Goal: Task Accomplishment & Management: Complete application form

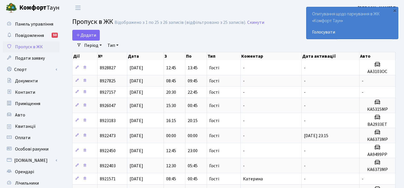
select select "25"
click at [83, 31] on link "Додати" at bounding box center [86, 35] width 28 height 11
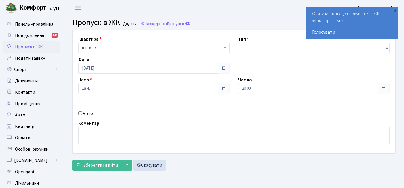
click at [82, 112] on div "Авто" at bounding box center [154, 113] width 160 height 7
click at [78, 112] on input "Авто" at bounding box center [80, 113] width 4 height 4
checkbox input "true"
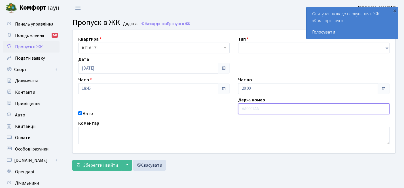
click at [255, 108] on input "text" at bounding box center [314, 108] width 152 height 11
paste input "КА6373МР"
type input "КА6373МР"
click at [274, 64] on div "Квартира <b>КТ</b>&nbsp;&nbsp;&nbsp;&nbsp;16-171 КТ 16-171 Тип - Доставка Таксі…" at bounding box center [233, 91] width 331 height 123
click at [287, 70] on div "Квартира <b>КТ</b>&nbsp;&nbsp;&nbsp;&nbsp;16-171 КТ 16-171 Тип - Доставка Таксі…" at bounding box center [233, 91] width 331 height 123
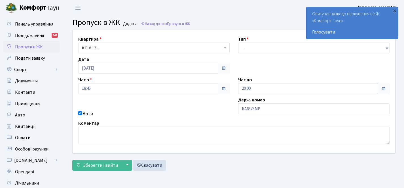
click at [383, 89] on span at bounding box center [384, 88] width 5 height 5
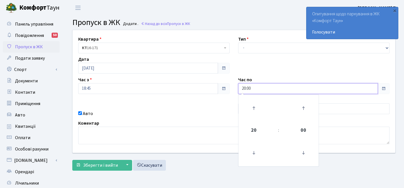
click at [256, 86] on input "20:00" at bounding box center [308, 88] width 140 height 11
click at [257, 106] on icon at bounding box center [253, 107] width 15 height 15
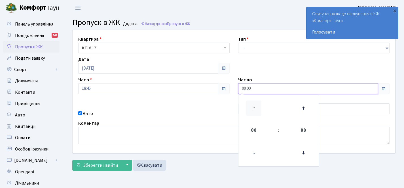
click at [257, 106] on icon at bounding box center [253, 107] width 15 height 15
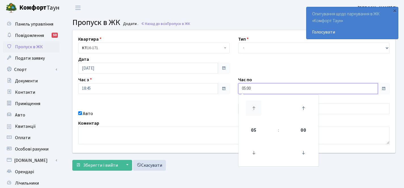
click at [257, 106] on icon at bounding box center [253, 107] width 15 height 15
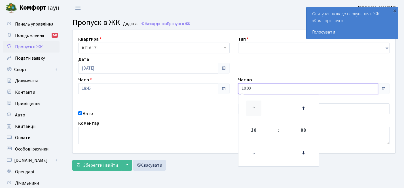
click at [257, 106] on icon at bounding box center [253, 107] width 15 height 15
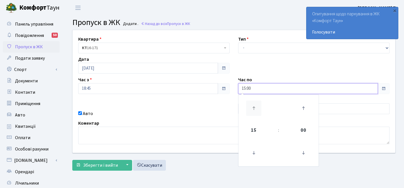
click at [257, 106] on icon at bounding box center [253, 107] width 15 height 15
click at [250, 154] on icon at bounding box center [253, 152] width 15 height 15
click at [248, 110] on icon at bounding box center [253, 107] width 15 height 15
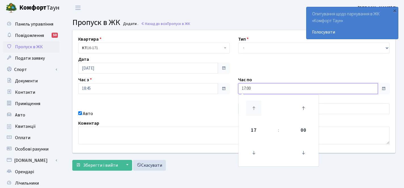
type input "18:00"
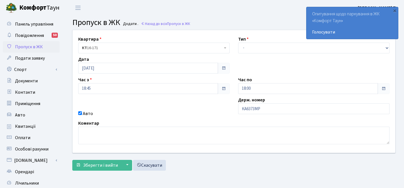
click at [386, 87] on span at bounding box center [384, 88] width 12 height 11
click at [95, 165] on span "Зберегти і вийти" at bounding box center [100, 165] width 35 height 6
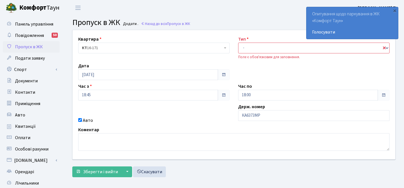
click at [268, 55] on div "Поле є обов'язковим для заповнення." at bounding box center [314, 56] width 152 height 5
click at [255, 47] on select "- Доставка Таксі Гості Сервіс" at bounding box center [314, 48] width 152 height 11
select select "3"
click at [110, 172] on span "Зберегти і вийти" at bounding box center [100, 172] width 35 height 6
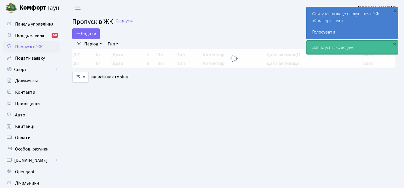
select select "25"
